Goal: Task Accomplishment & Management: Use online tool/utility

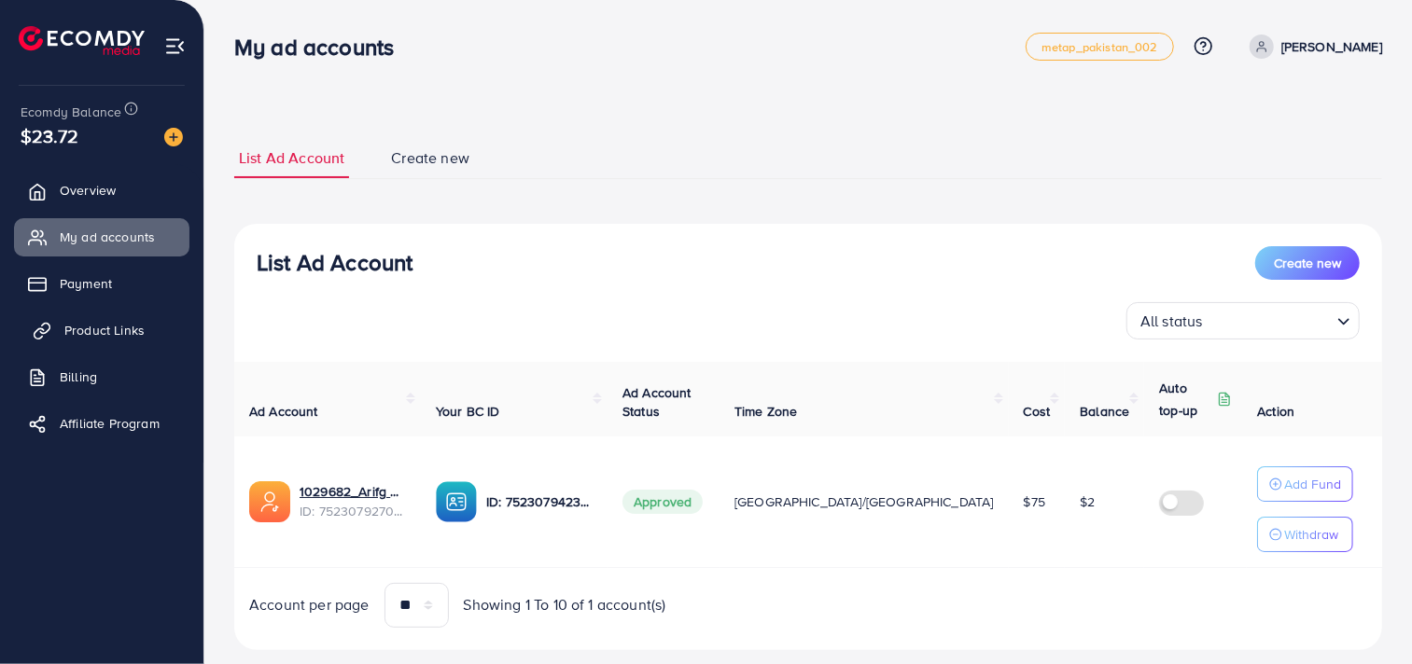
click at [169, 339] on link "Product Links" at bounding box center [101, 330] width 175 height 37
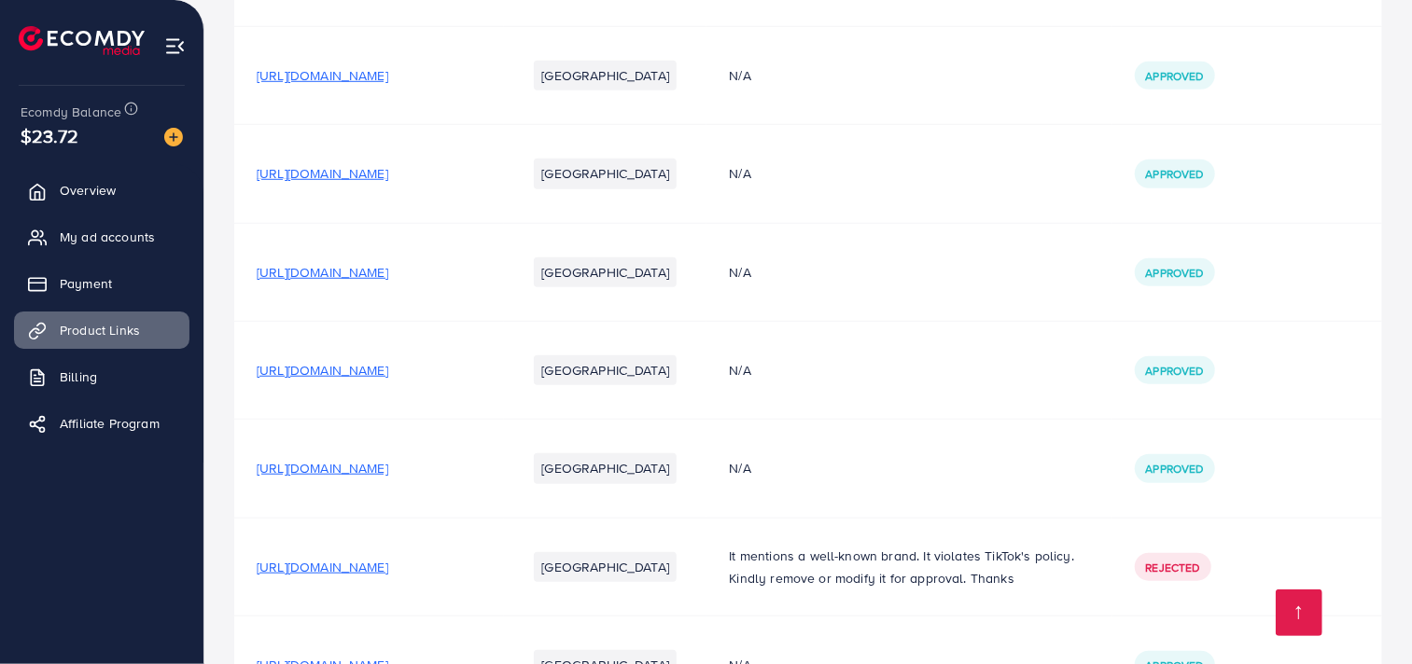
scroll to position [799, 0]
click at [388, 173] on span "[URL][DOMAIN_NAME]" at bounding box center [323, 174] width 132 height 19
click at [388, 265] on span "[URL][DOMAIN_NAME]" at bounding box center [323, 273] width 132 height 19
click at [388, 375] on span "[URL][DOMAIN_NAME]" at bounding box center [323, 371] width 132 height 19
click at [388, 469] on span "[URL][DOMAIN_NAME]" at bounding box center [323, 469] width 132 height 19
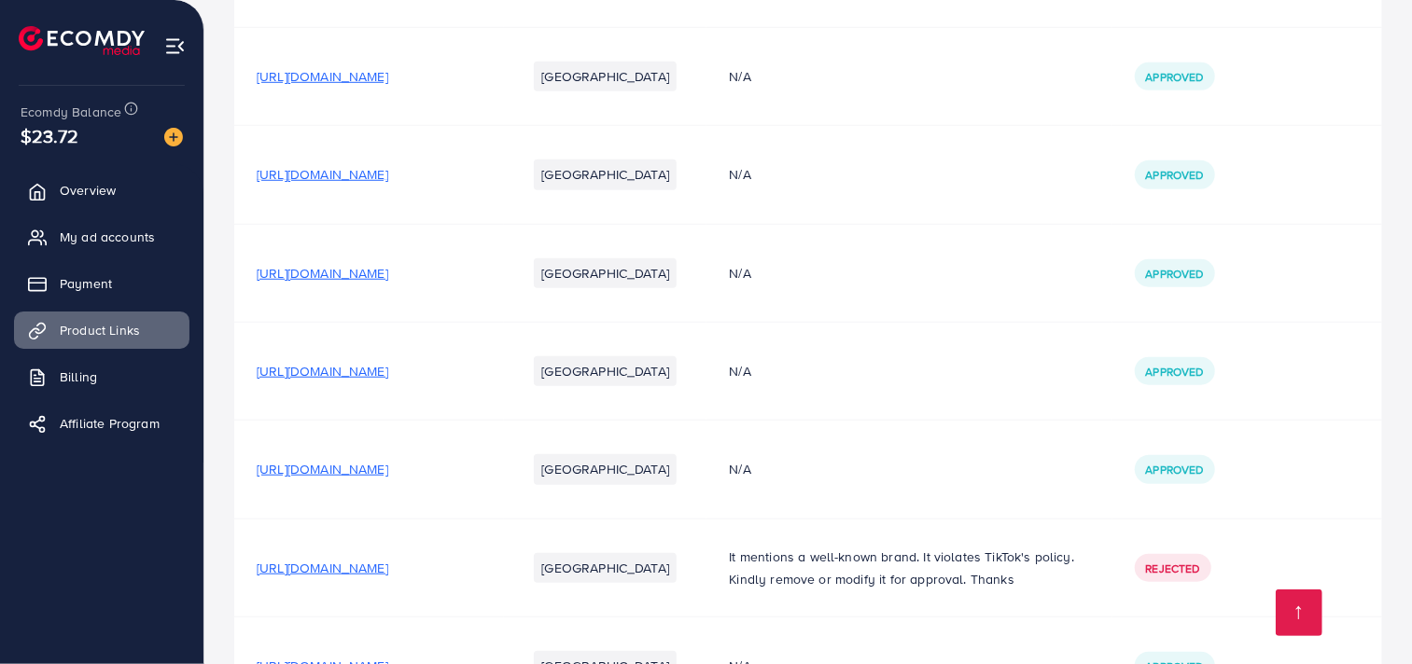
click at [388, 467] on span "[URL][DOMAIN_NAME]" at bounding box center [323, 469] width 132 height 19
click at [388, 269] on span "[URL][DOMAIN_NAME]" at bounding box center [323, 273] width 132 height 19
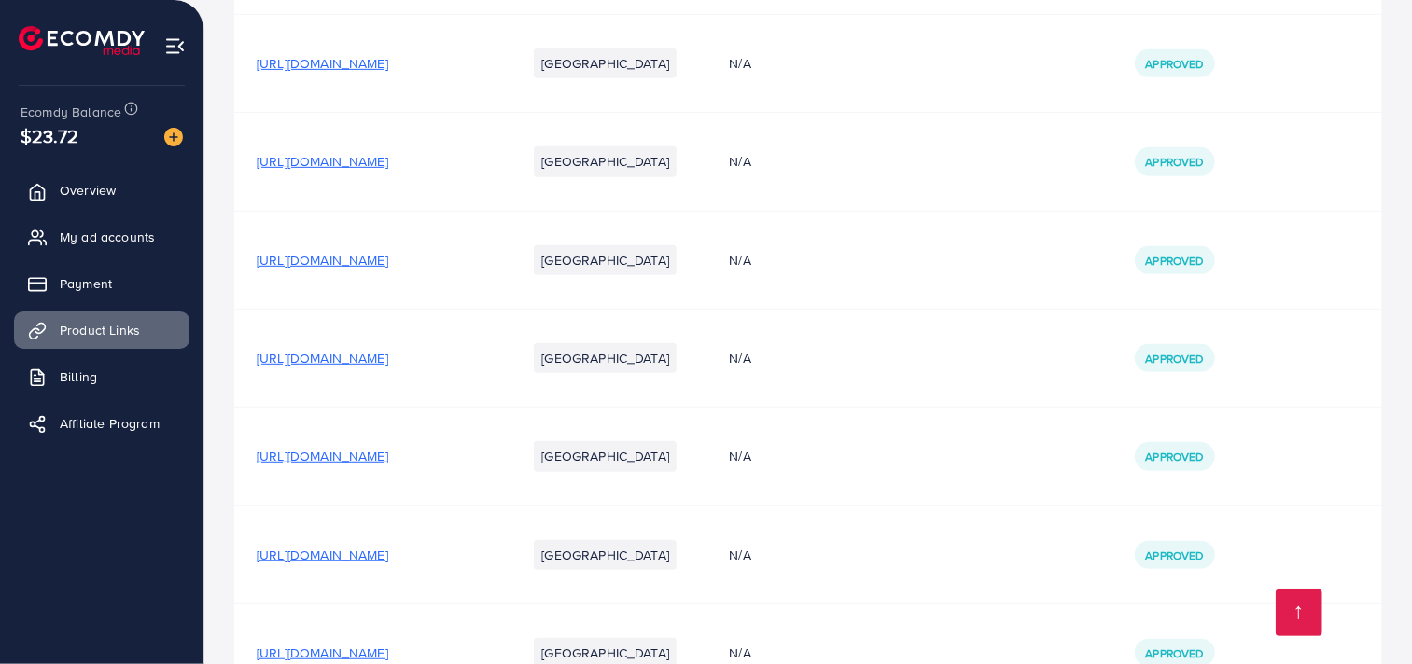
scroll to position [515, 0]
click at [388, 263] on span "[URL][DOMAIN_NAME]" at bounding box center [323, 262] width 132 height 19
click at [113, 50] on img at bounding box center [82, 40] width 126 height 29
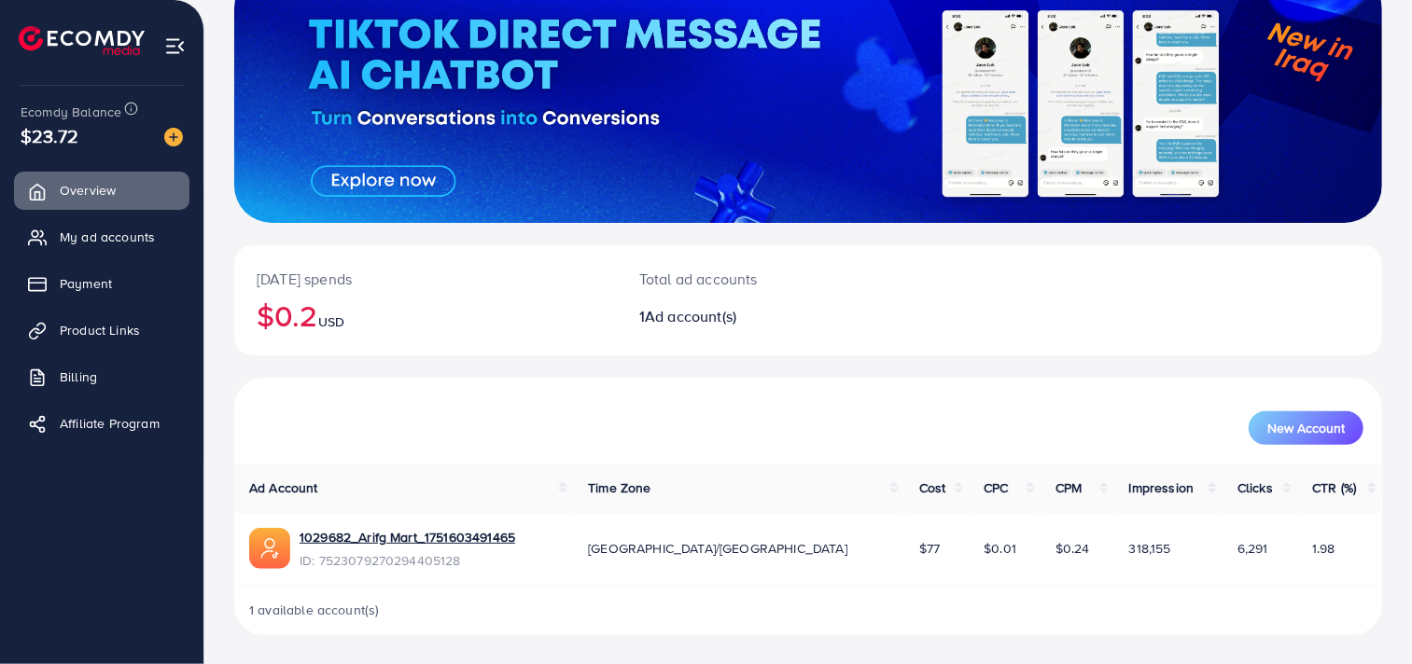
scroll to position [144, 0]
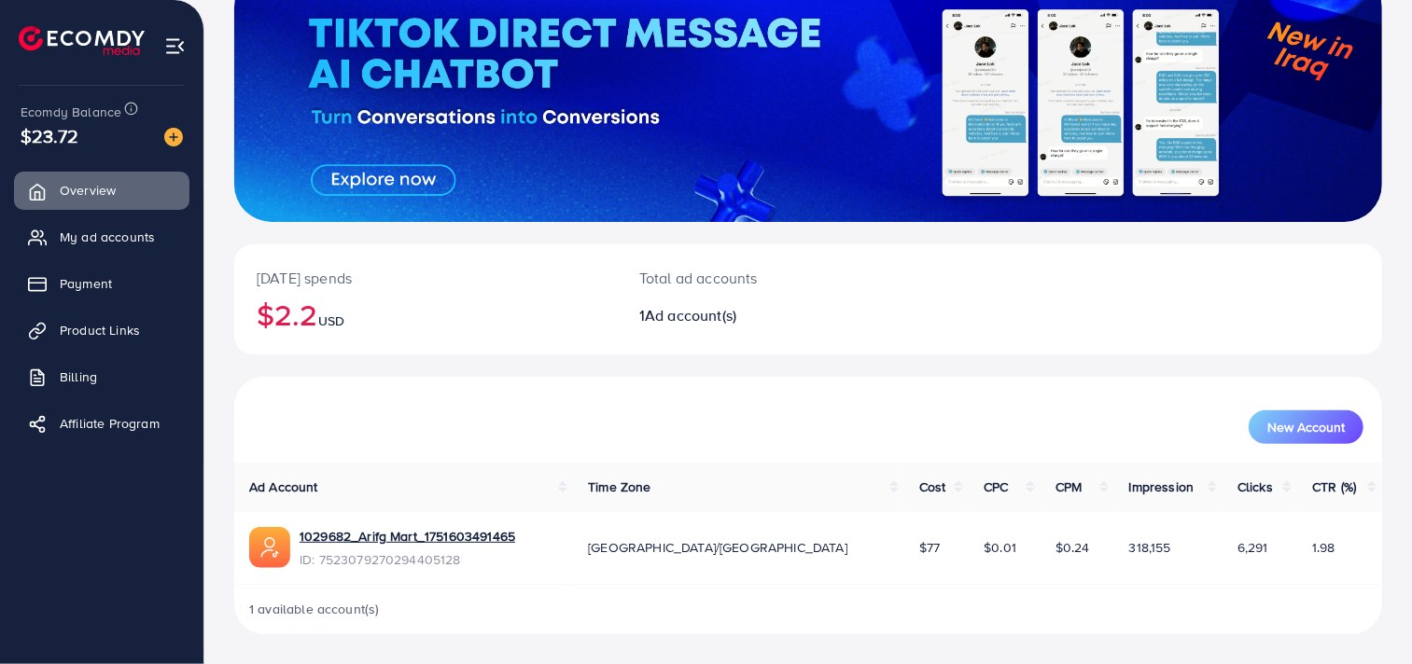
scroll to position [145, 0]
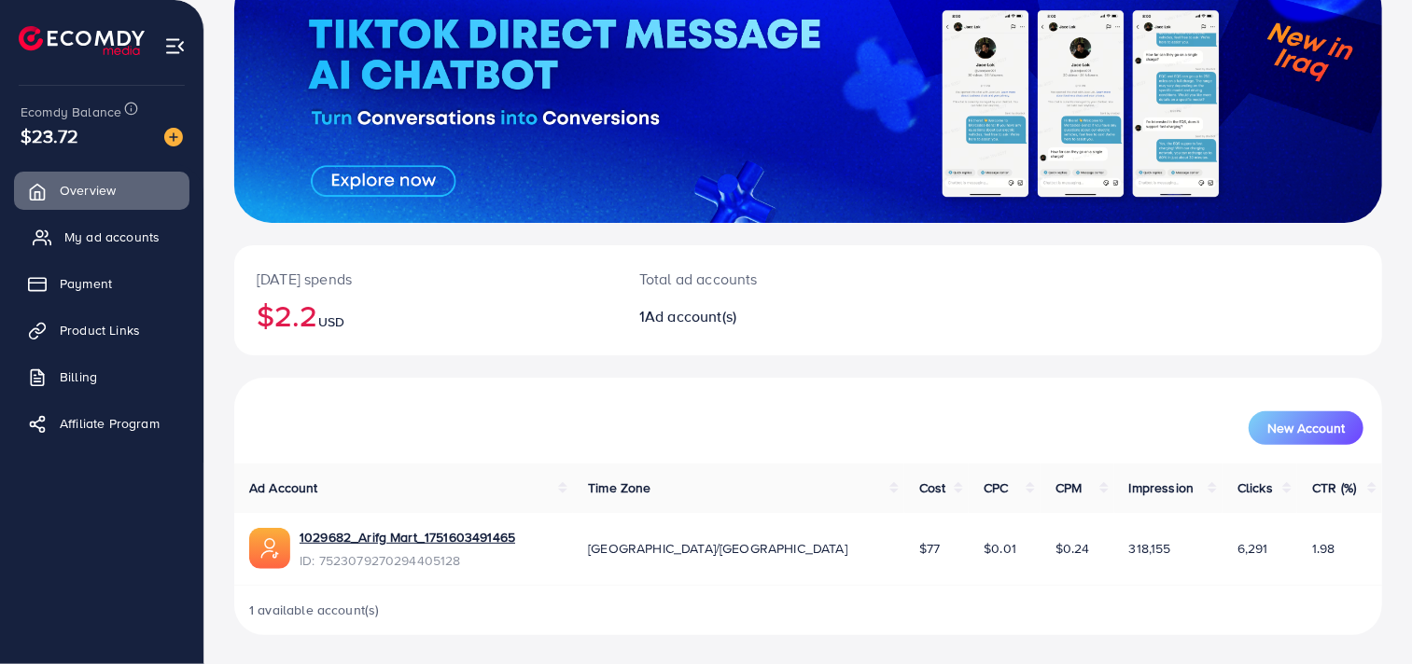
click at [143, 230] on span "My ad accounts" at bounding box center [111, 237] width 95 height 19
